Goal: Task Accomplishment & Management: Use online tool/utility

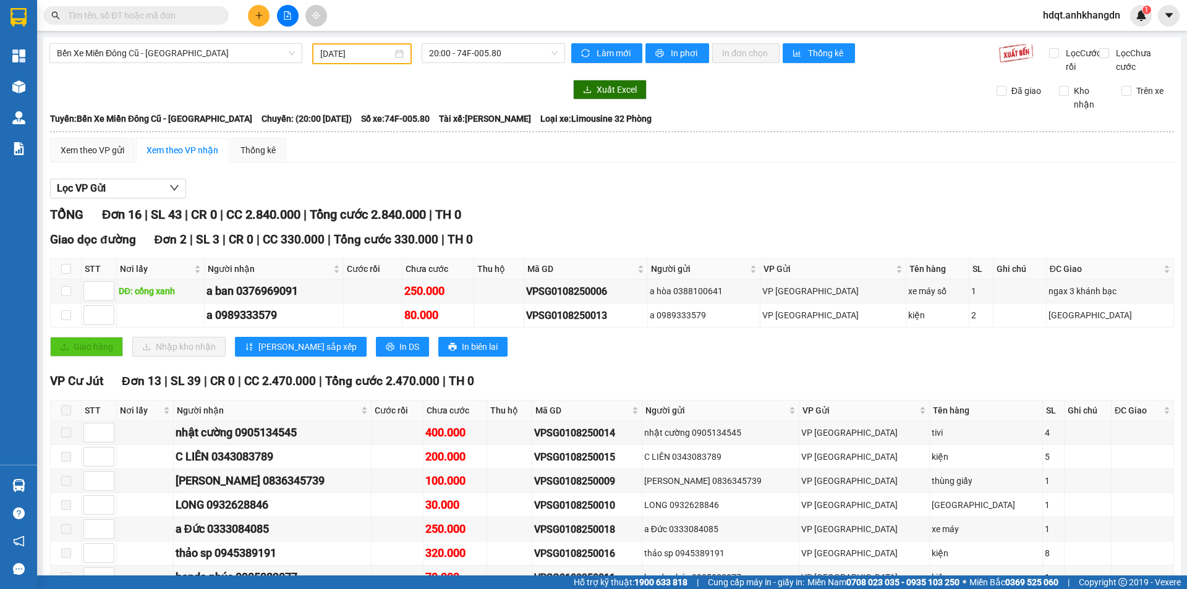
click at [366, 54] on input "[DATE]" at bounding box center [356, 54] width 72 height 14
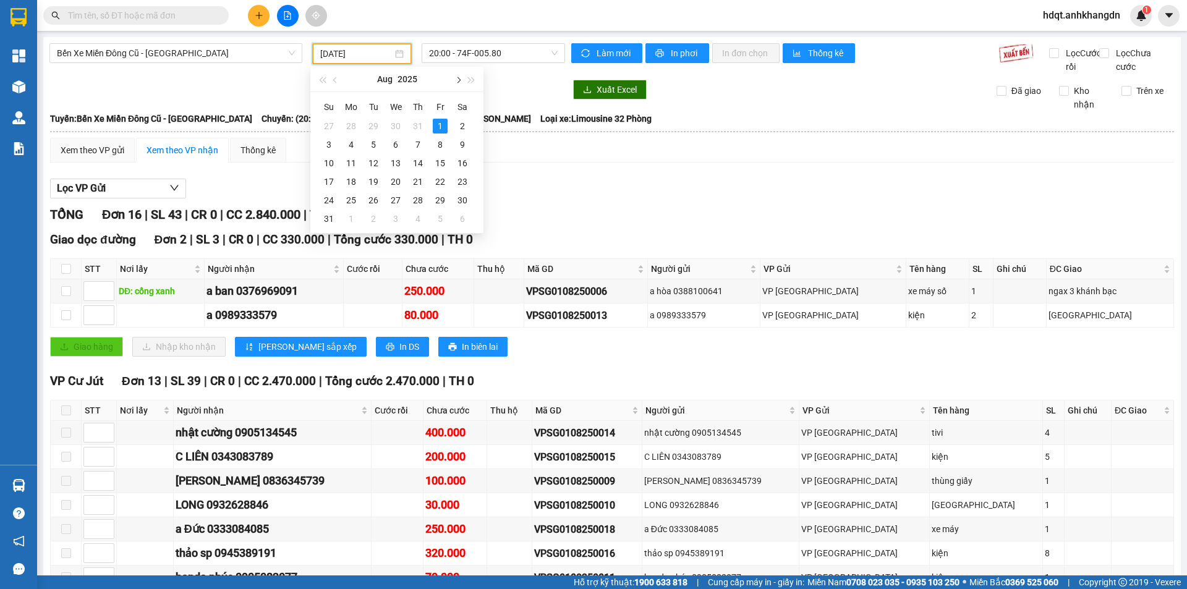
click at [461, 81] on button "button" at bounding box center [458, 79] width 14 height 25
click at [329, 166] on div "12" at bounding box center [329, 163] width 15 height 15
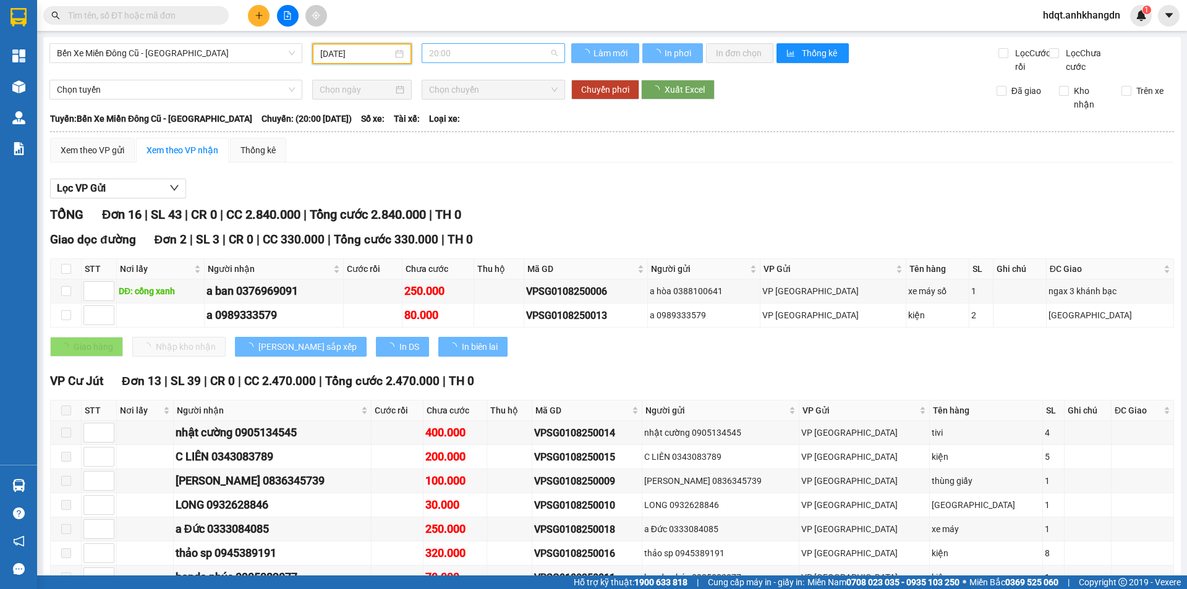
type input "[DATE]"
click at [455, 54] on span "20:00" at bounding box center [493, 53] width 129 height 19
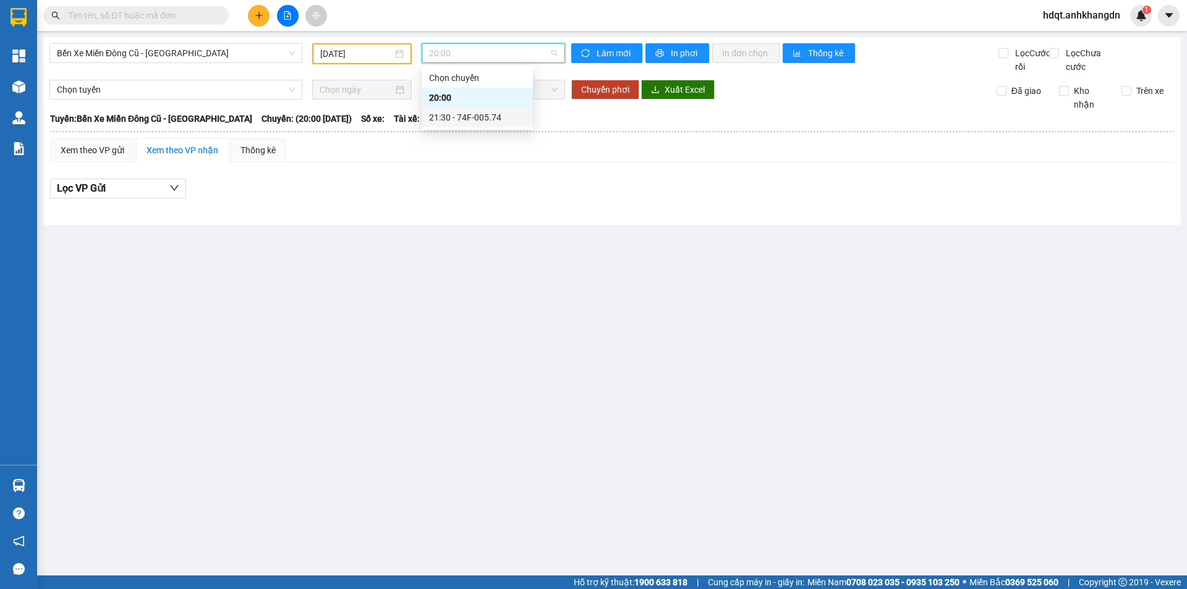
click at [475, 120] on div "21:30 - 74F-005.74" at bounding box center [477, 118] width 96 height 14
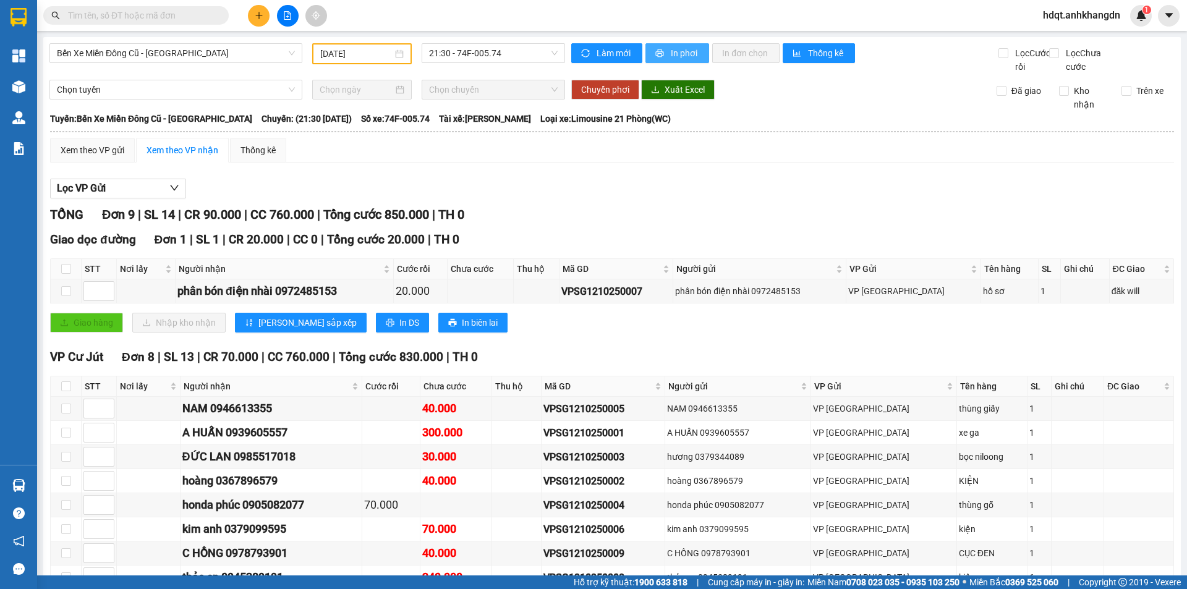
click at [677, 56] on span "In phơi" at bounding box center [685, 53] width 28 height 14
click at [203, 54] on span "Bến Xe Miền Đông Cũ - [GEOGRAPHIC_DATA]" at bounding box center [176, 53] width 238 height 19
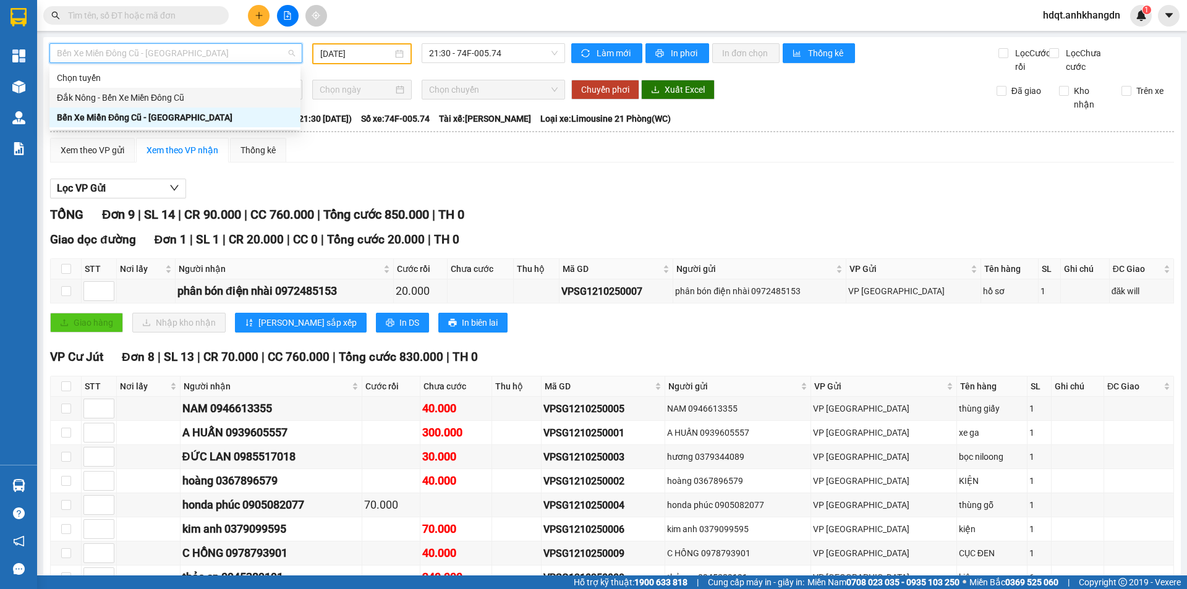
drag, startPoint x: 176, startPoint y: 103, endPoint x: 212, endPoint y: 97, distance: 37.0
click at [175, 103] on div "Đắk Nông - Bến Xe Miền Đông Cũ" at bounding box center [175, 98] width 236 height 14
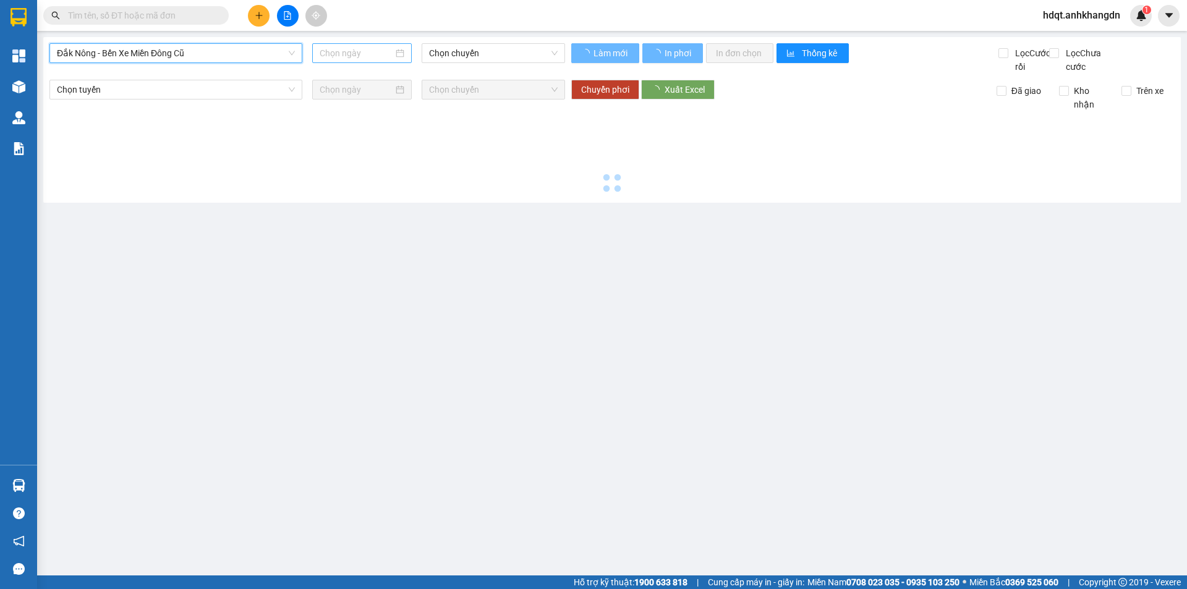
click at [375, 54] on input at bounding box center [357, 53] width 74 height 14
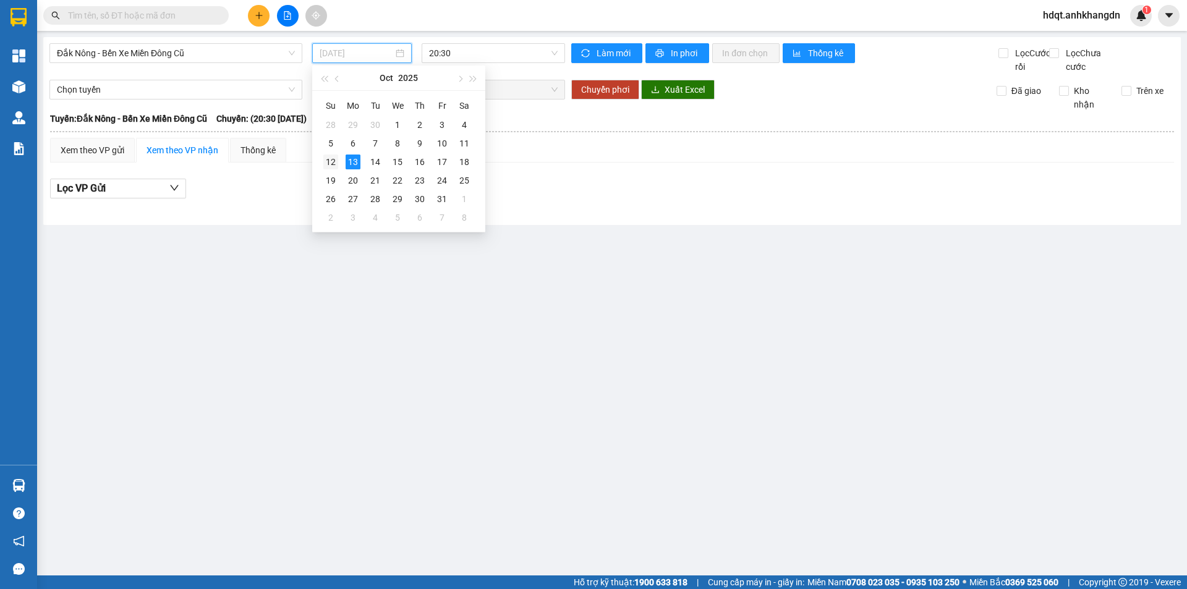
click at [328, 161] on div "12" at bounding box center [330, 162] width 15 height 15
type input "[DATE]"
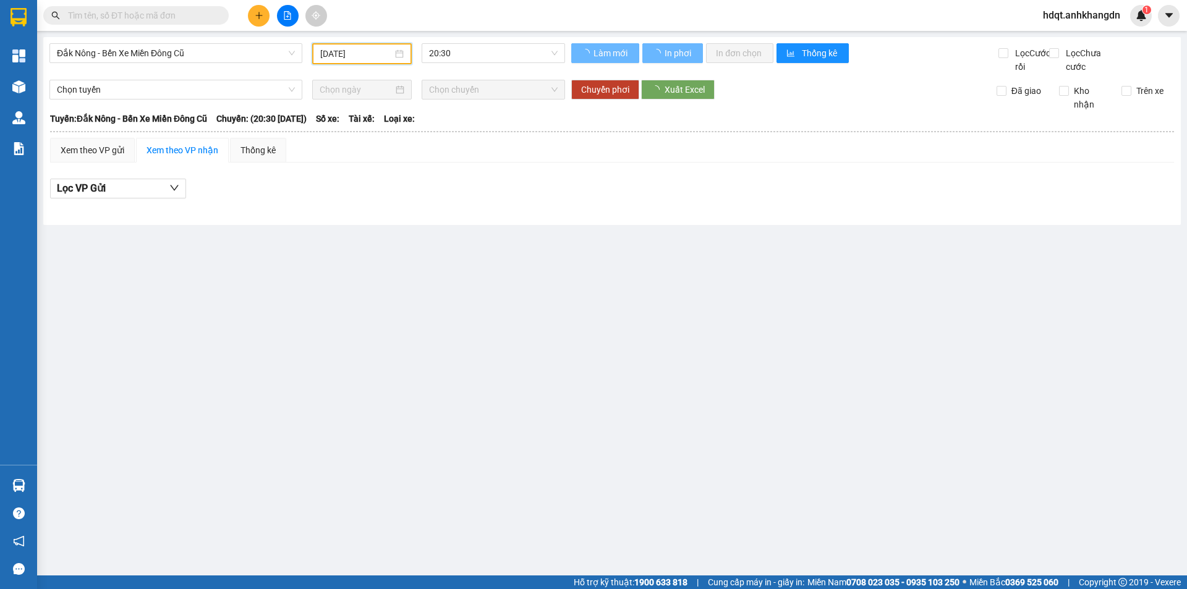
drag, startPoint x: 442, startPoint y: 51, endPoint x: 479, endPoint y: 74, distance: 43.6
click at [443, 51] on span "20:30" at bounding box center [493, 53] width 129 height 19
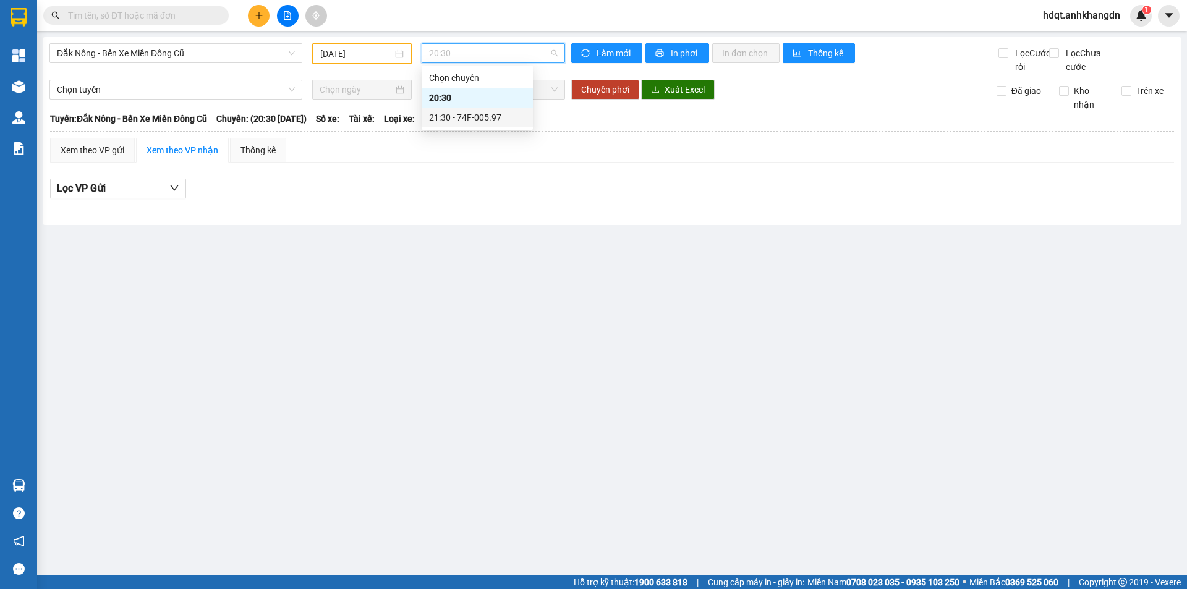
click at [492, 114] on div "21:30 - 74F-005.97" at bounding box center [477, 118] width 96 height 14
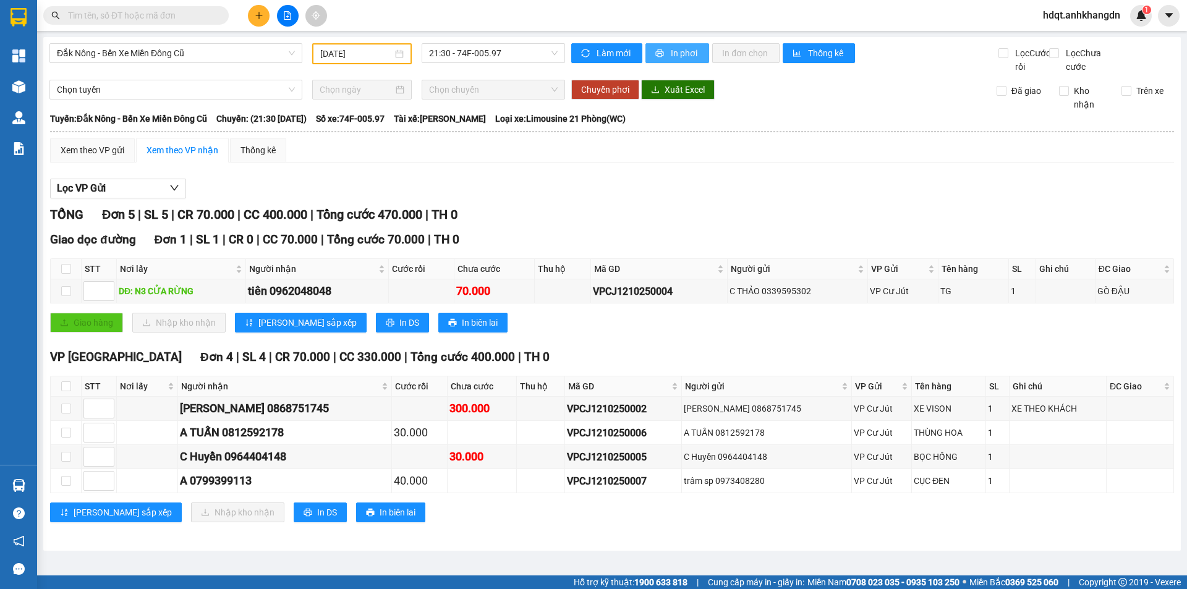
click at [699, 54] on button "In phơi" at bounding box center [678, 53] width 64 height 20
